Goal: Task Accomplishment & Management: Complete application form

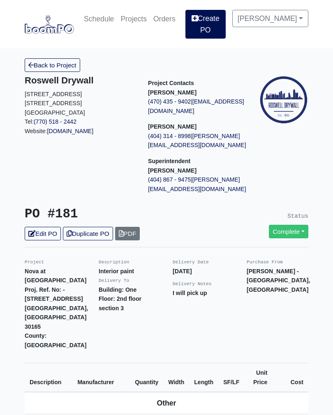
click at [217, 28] on link "Create PO" at bounding box center [205, 24] width 40 height 29
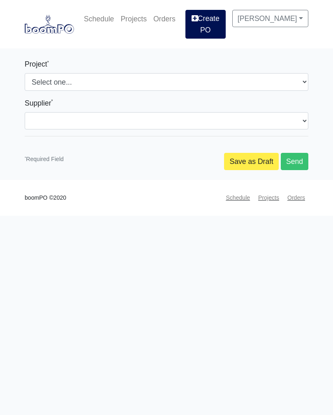
select select
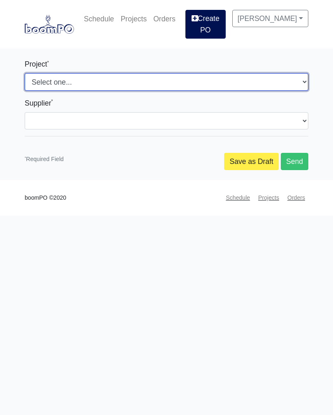
click at [117, 85] on select "Select one... Southern Post Nova at [GEOGRAPHIC_DATA]" at bounding box center [166, 81] width 283 height 17
select select "159"
select select
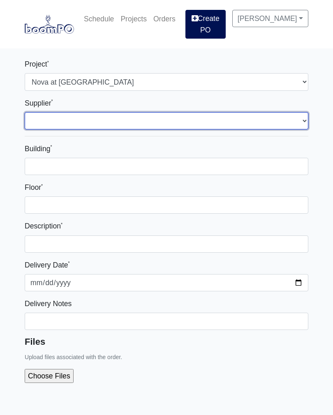
click at [117, 128] on select "Select one... Interior/Exterior Building Supply - Canton, GA Grabber Constructi…" at bounding box center [166, 120] width 283 height 17
select select "848"
select select
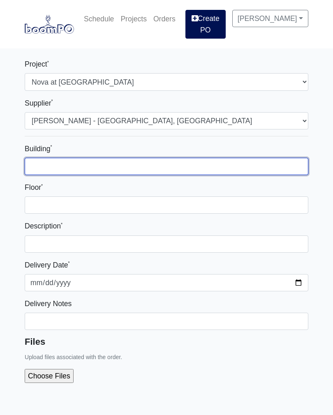
click at [123, 165] on input "Building *" at bounding box center [166, 166] width 283 height 17
type input "One"
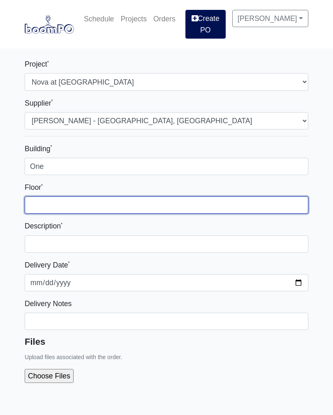
click at [124, 208] on input "Floor *" at bounding box center [166, 204] width 283 height 17
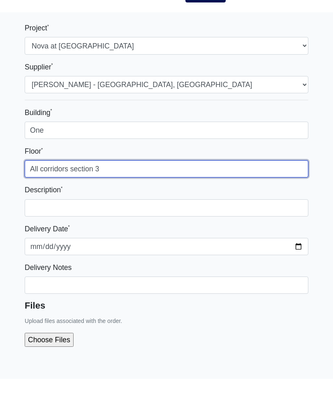
type input "All corridors section 3"
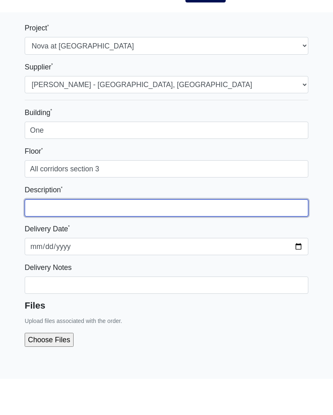
click at [171, 235] on input "text" at bounding box center [166, 243] width 283 height 17
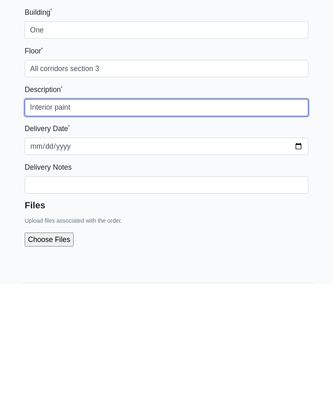
scroll to position [16, 0]
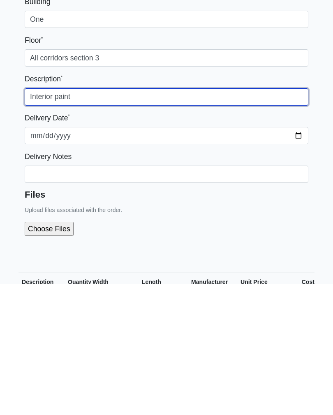
type input "Interior paint"
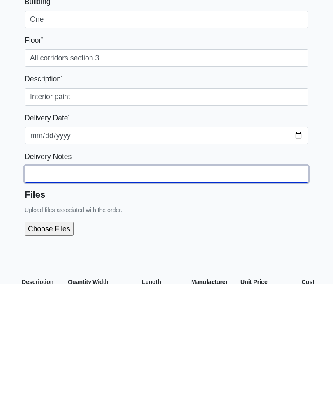
click at [189, 297] on input "Building *" at bounding box center [166, 305] width 283 height 17
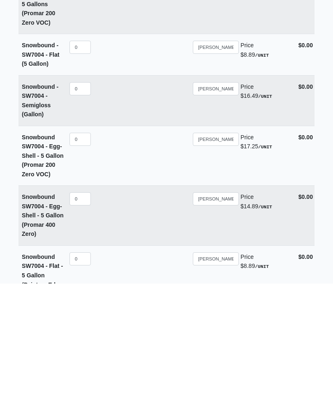
scroll to position [5920, 0]
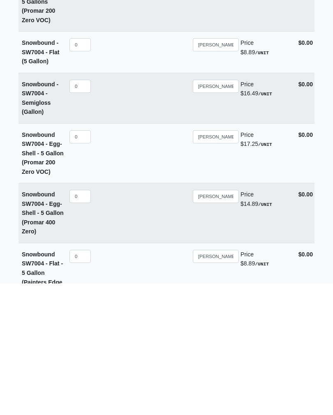
type input "I will pick up"
select select
type input "5"
select select
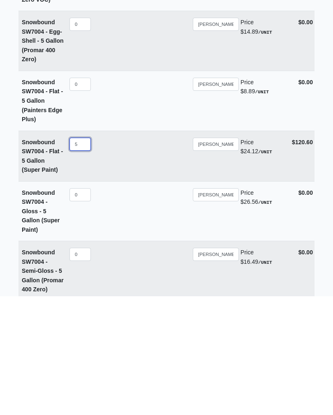
scroll to position [6108, 0]
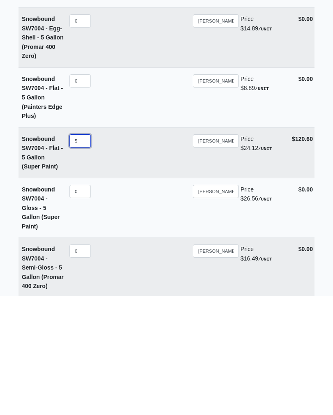
type input "5"
select select
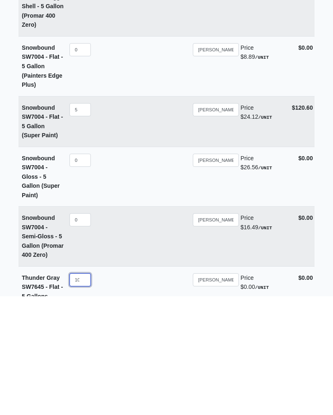
scroll to position [6216, 0]
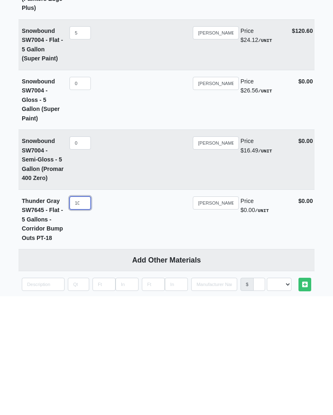
type input "10"
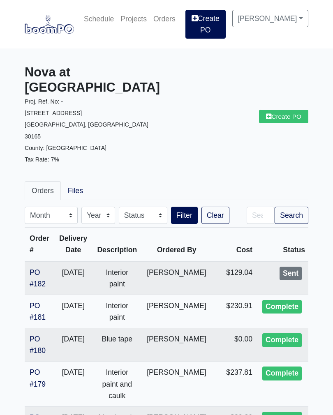
click at [39, 268] on link "PO #182" at bounding box center [38, 278] width 16 height 20
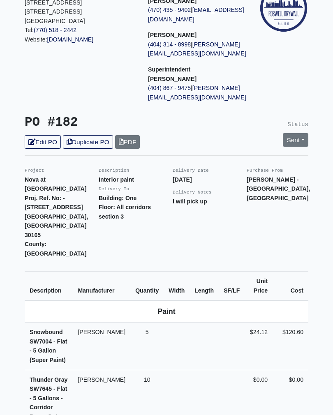
scroll to position [92, 0]
